Goal: Contribute content

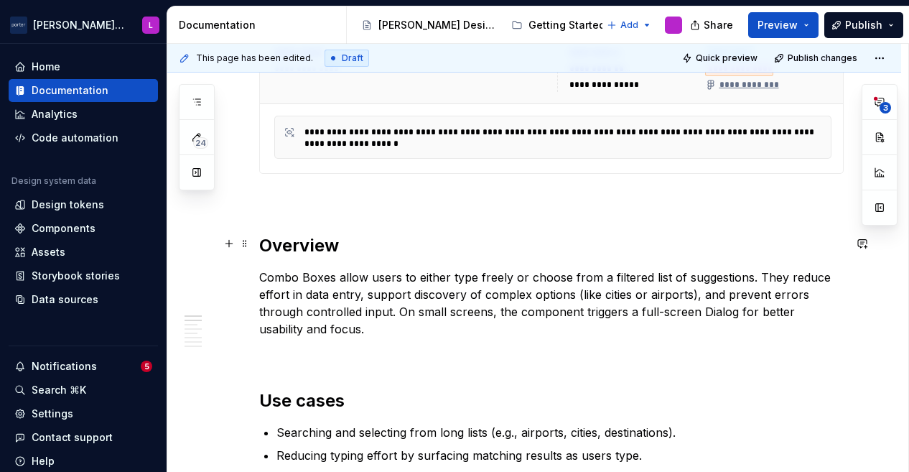
scroll to position [618, 0]
type textarea "*"
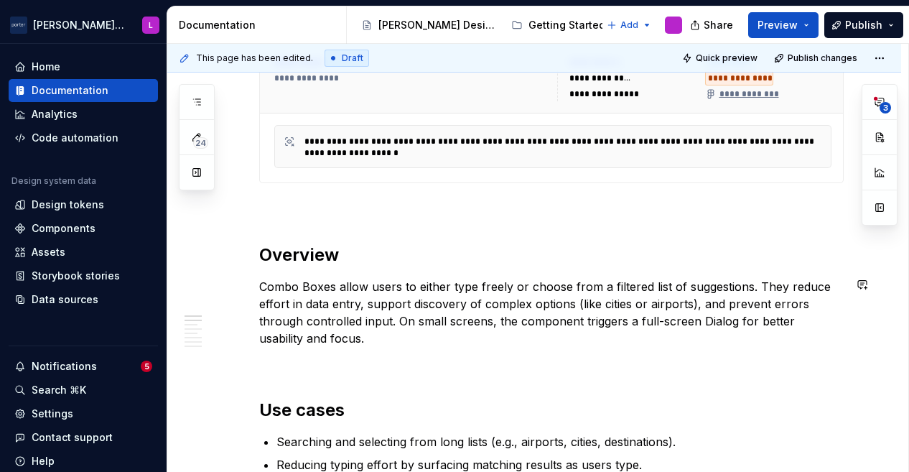
scroll to position [607, 0]
click at [732, 317] on p "Combo Boxes allow users to either type freely or choose from a filtered list of…" at bounding box center [551, 313] width 584 height 69
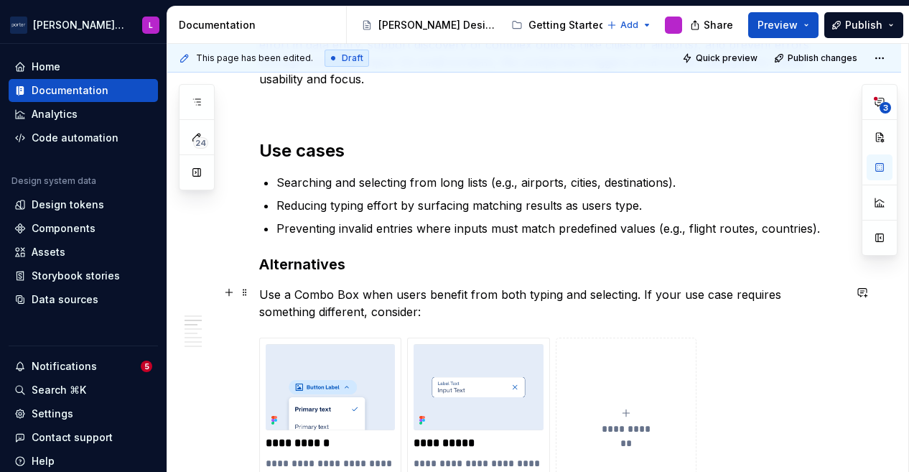
scroll to position [867, 0]
click at [640, 206] on p "Reducing typing effort by surfacing matching results as users type." at bounding box center [559, 205] width 567 height 17
click at [369, 206] on p "Reducing typing effort by surfacing matching results as users type." at bounding box center [559, 205] width 567 height 17
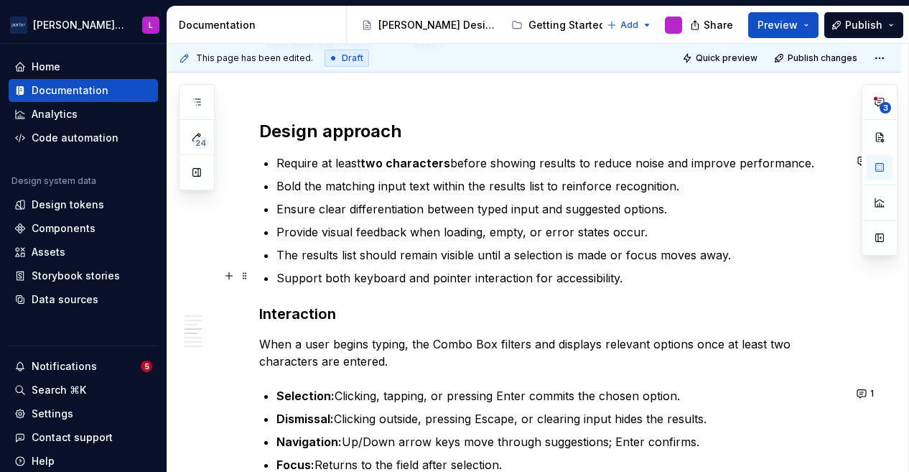
scroll to position [1312, 0]
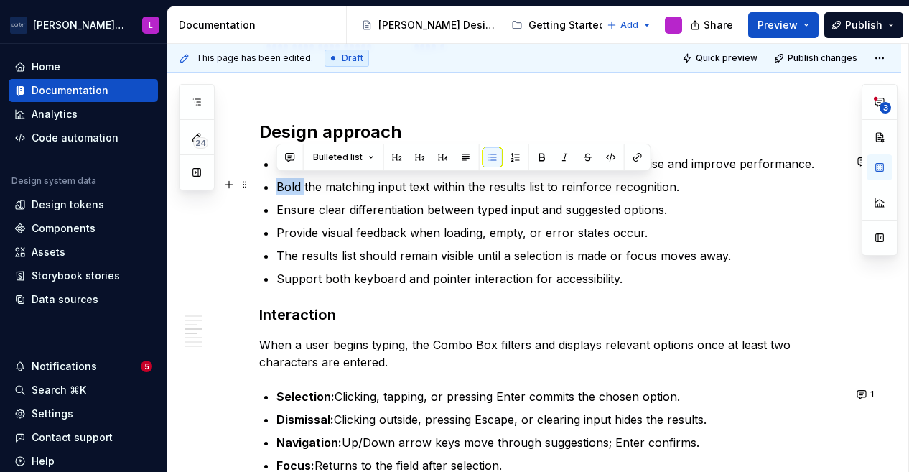
drag, startPoint x: 303, startPoint y: 185, endPoint x: 278, endPoint y: 179, distance: 25.9
click at [278, 179] on p "Bold the matching input text within the results list to reinforce recognition." at bounding box center [559, 186] width 567 height 17
click at [546, 155] on button "button" at bounding box center [542, 157] width 20 height 20
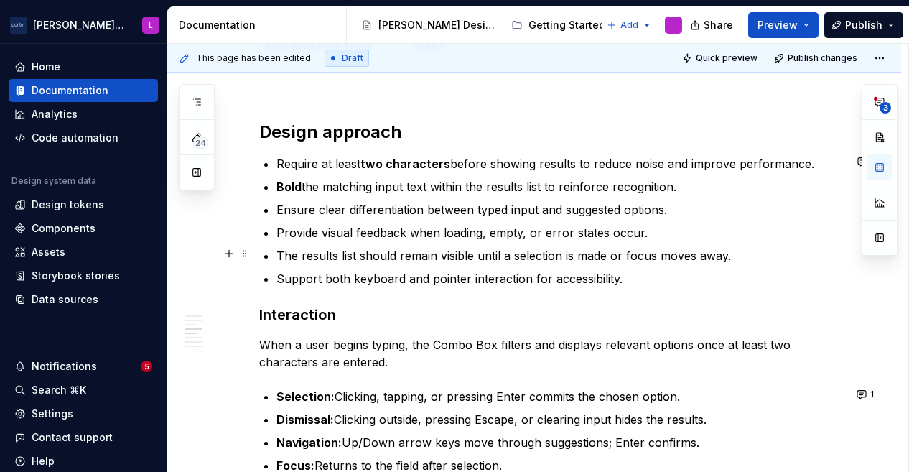
click at [375, 241] on ul "Require at least two characters before showing results to reduce noise and impr…" at bounding box center [559, 221] width 567 height 132
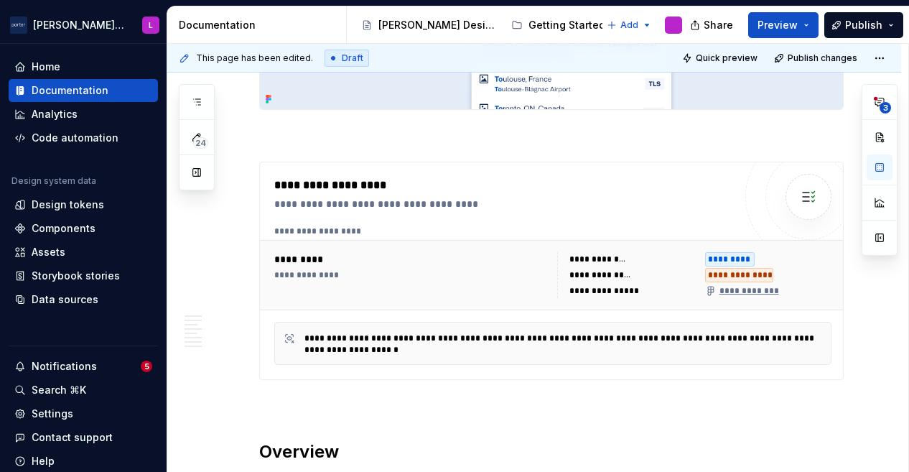
scroll to position [203, 0]
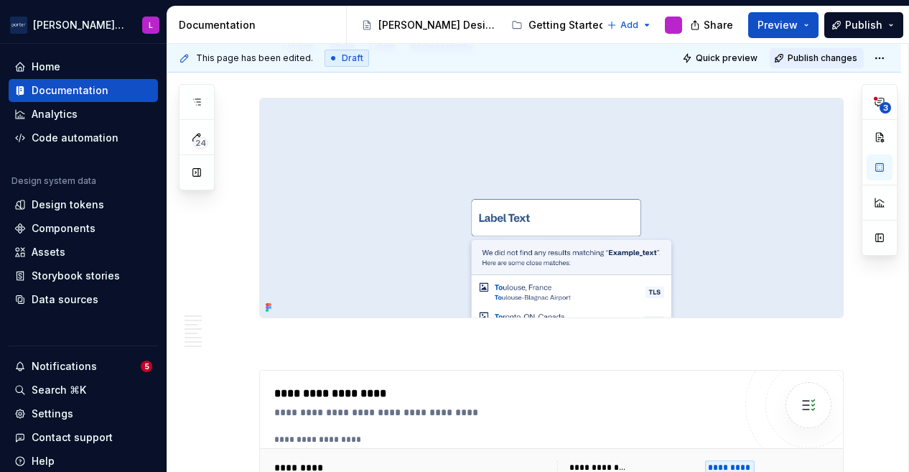
click at [804, 61] on span "Publish changes" at bounding box center [823, 57] width 70 height 11
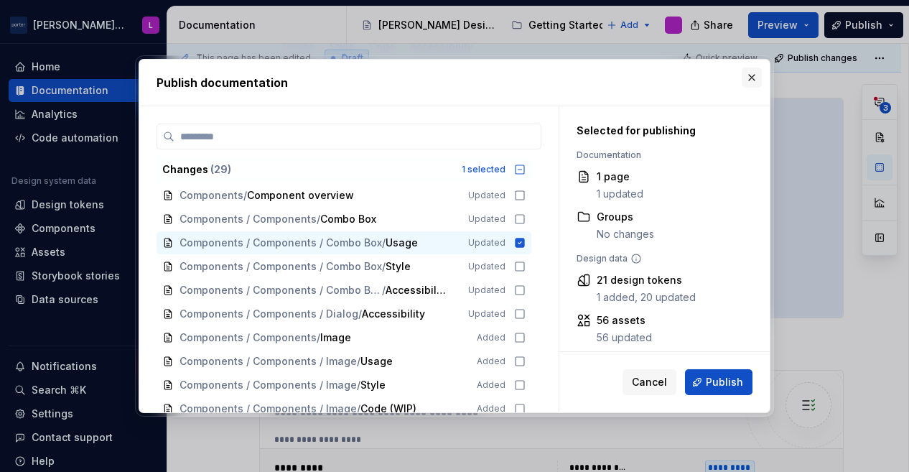
click at [745, 78] on button "button" at bounding box center [752, 77] width 20 height 20
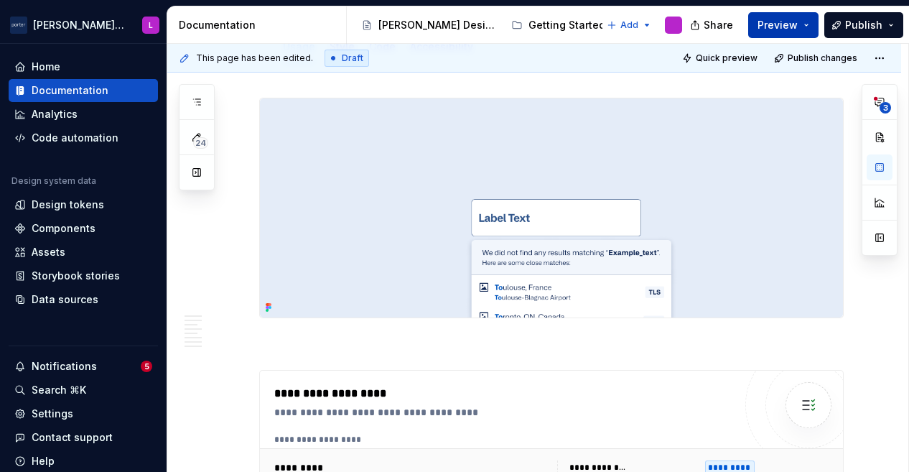
click at [785, 27] on span "Preview" at bounding box center [777, 25] width 40 height 14
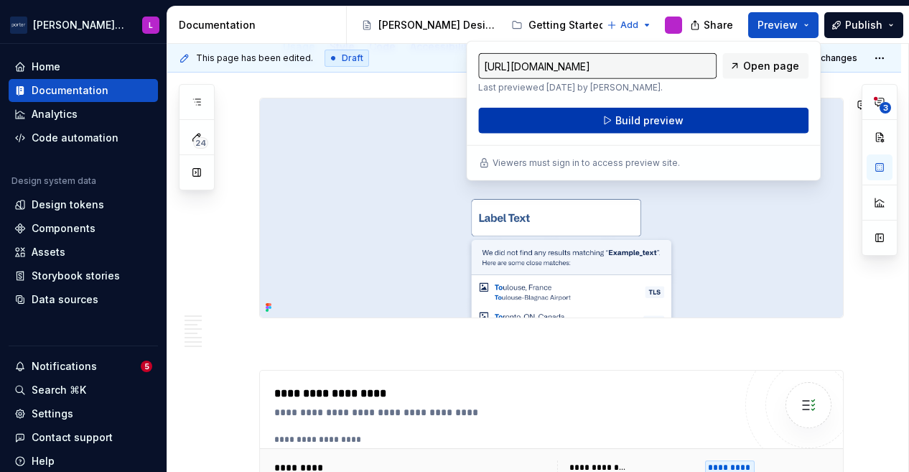
click at [734, 115] on button "Build preview" at bounding box center [643, 121] width 330 height 26
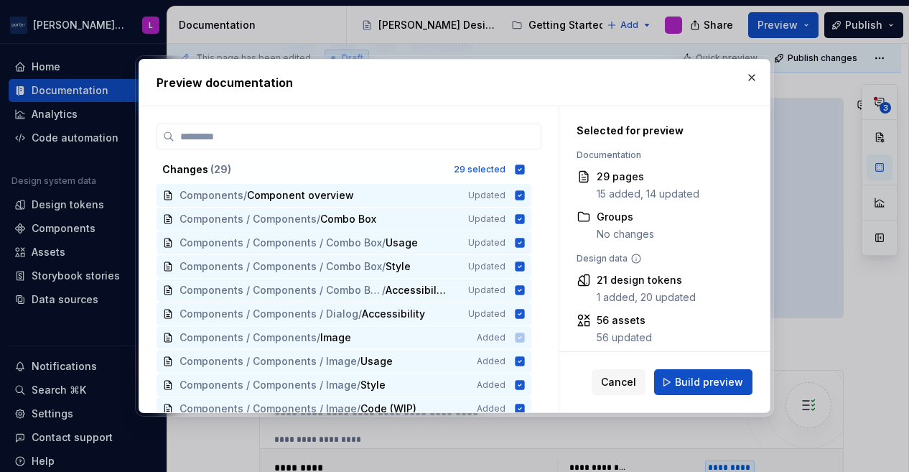
drag, startPoint x: 698, startPoint y: 385, endPoint x: 748, endPoint y: 317, distance: 84.1
drag, startPoint x: 748, startPoint y: 317, endPoint x: 714, endPoint y: 382, distance: 73.2
click at [714, 382] on span "Build preview" at bounding box center [709, 382] width 68 height 14
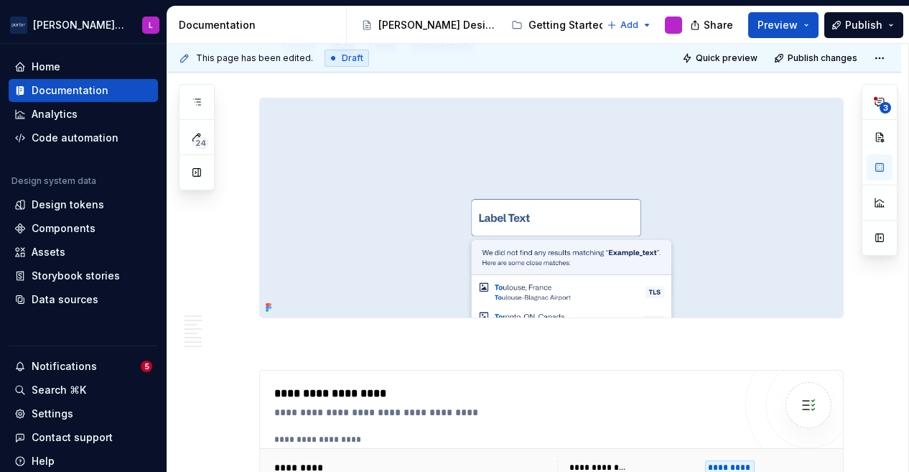
type textarea "*"
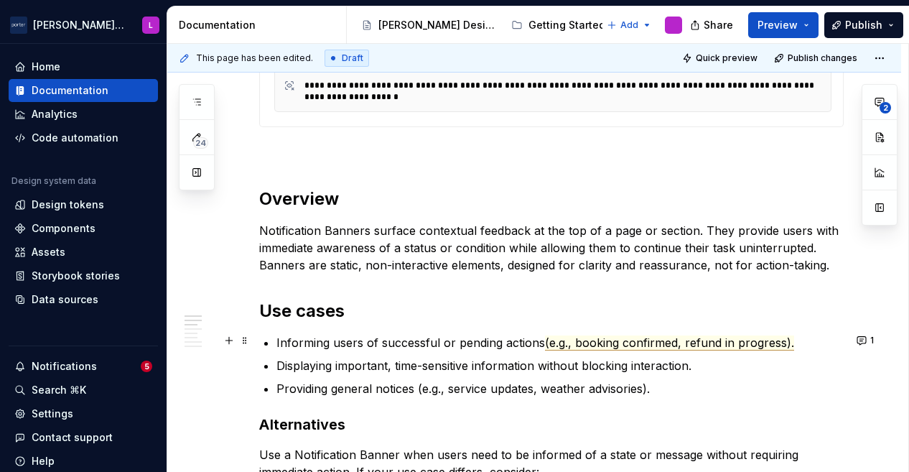
scroll to position [665, 0]
type textarea "*"
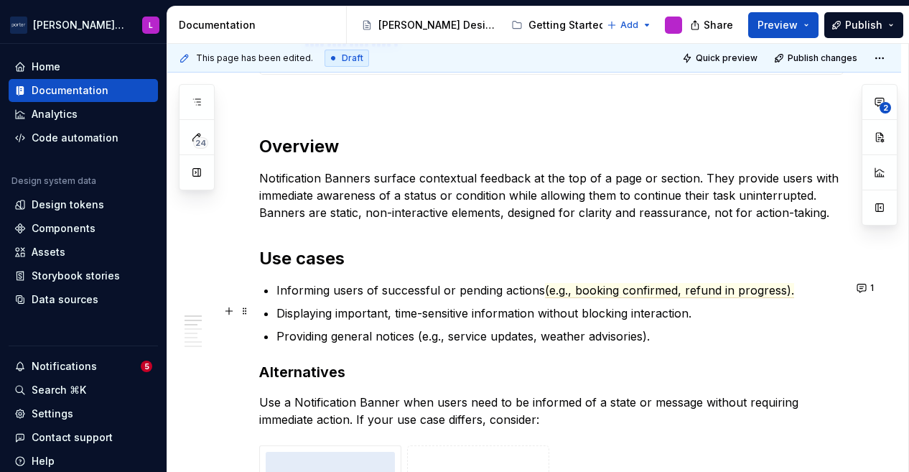
scroll to position [716, 0]
drag, startPoint x: 531, startPoint y: 176, endPoint x: 466, endPoint y: 195, distance: 68.1
click at [466, 195] on p "Notification Banners surface contextual feedback at the top of a page or sectio…" at bounding box center [551, 196] width 584 height 52
click at [474, 179] on p "Notification Banners surface contextual feedback at the top of a page or sectio…" at bounding box center [551, 196] width 584 height 52
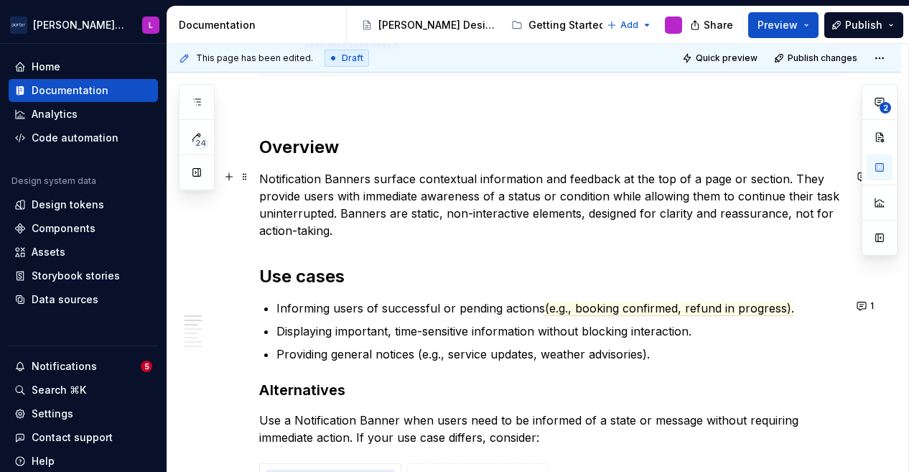
click at [418, 177] on p "Notification Banners surface contextual information and feedback at the top of …" at bounding box center [551, 204] width 584 height 69
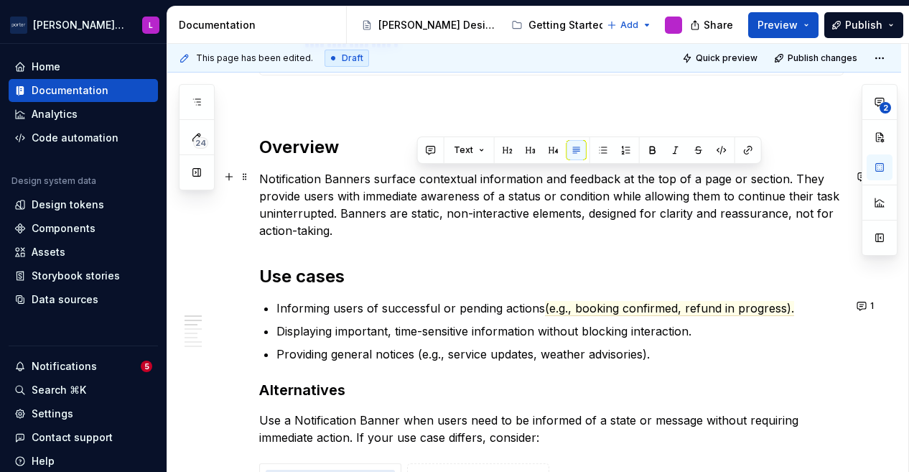
click at [418, 177] on p "Notification Banners surface contextual information and feedback at the top of …" at bounding box center [551, 204] width 584 height 69
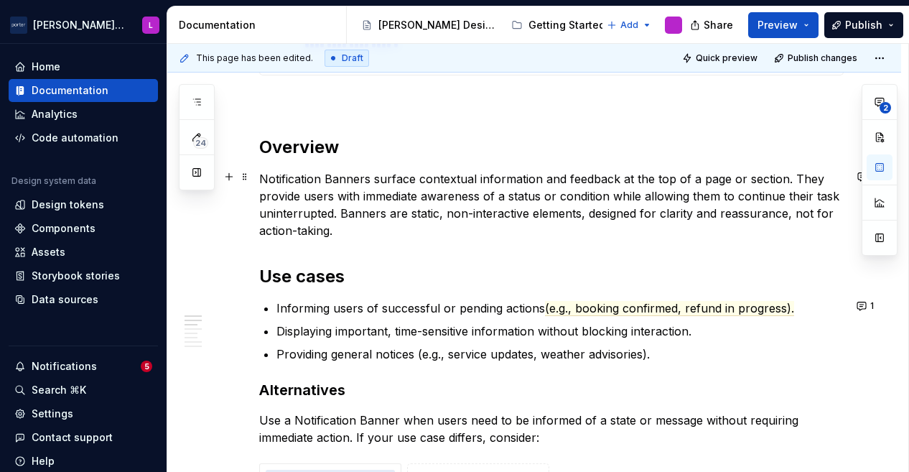
click at [411, 174] on p "Notification Banners surface contextual information and feedback at the top of …" at bounding box center [551, 204] width 584 height 69
click at [424, 195] on p "Notification Banners raise contextual information and feedback at the top of a …" at bounding box center [551, 204] width 584 height 69
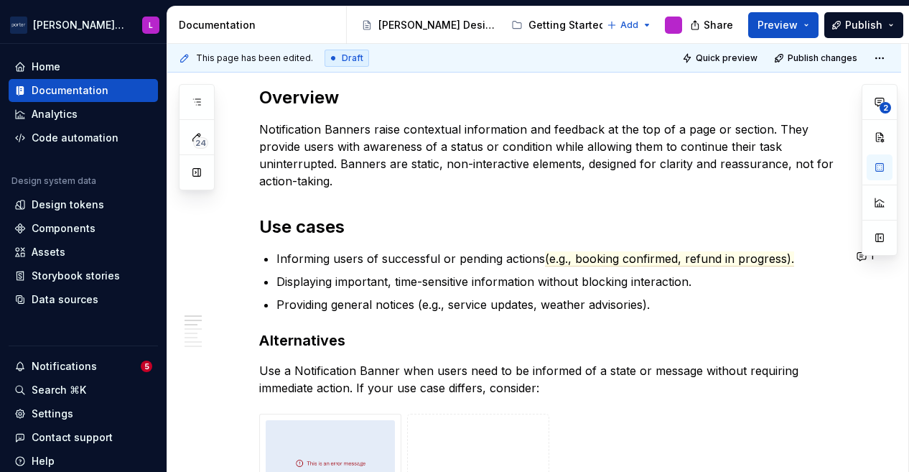
scroll to position [766, 0]
click at [810, 157] on p "Notification Banners raise contextual information and feedback at the top of a …" at bounding box center [551, 154] width 584 height 69
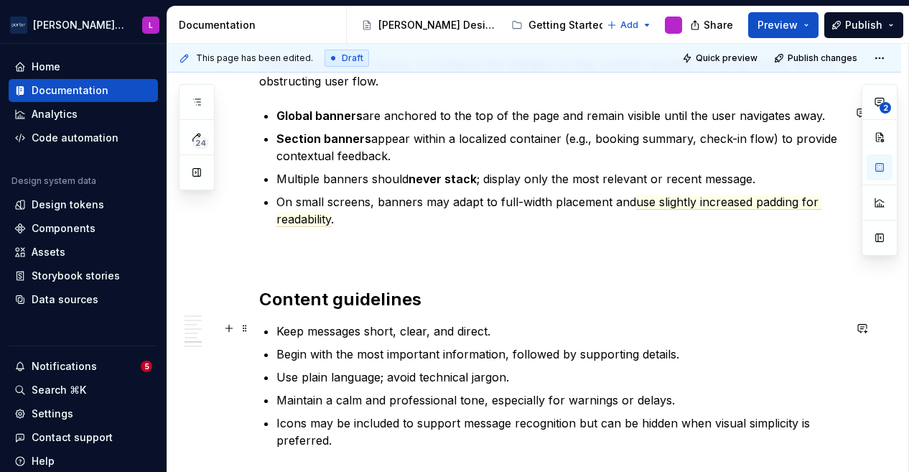
scroll to position [1854, 0]
click at [330, 172] on p "Multiple banners should never stack ; display only the most relevant or recent …" at bounding box center [559, 177] width 567 height 17
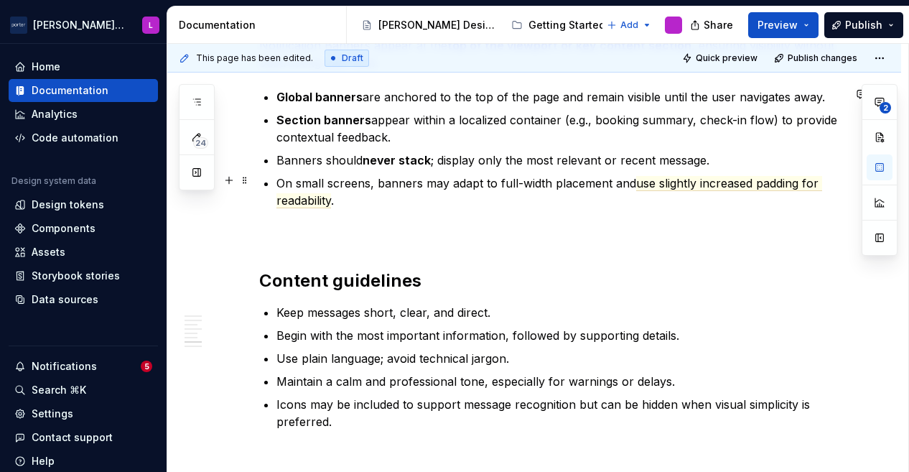
click at [729, 187] on p "On small screens, banners may adapt to full-width placement and use slightly in…" at bounding box center [559, 191] width 567 height 34
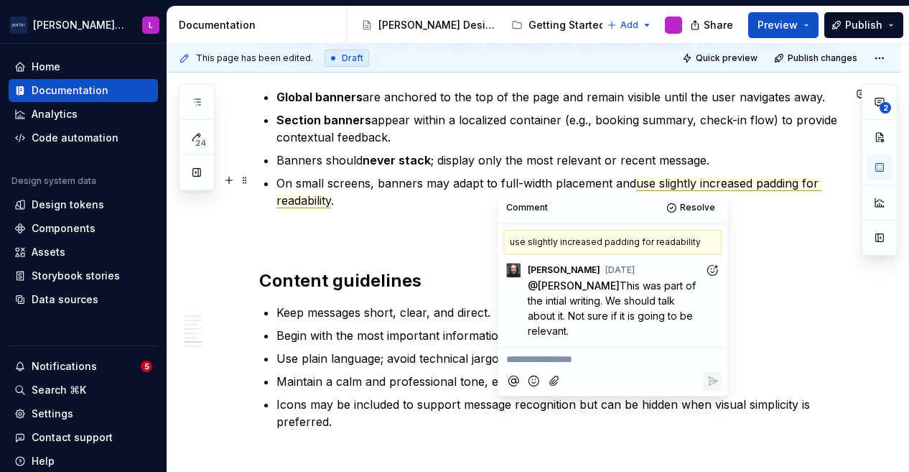
type textarea "*"
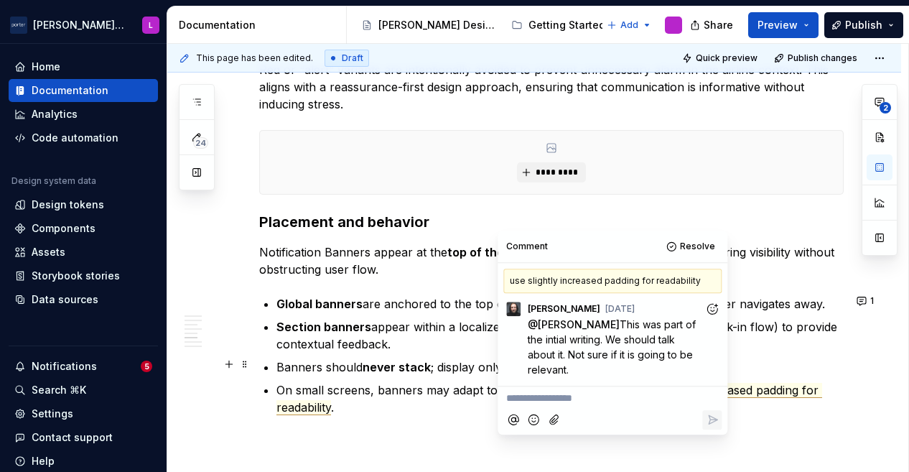
scroll to position [1573, 0]
